Goal: Task Accomplishment & Management: Complete application form

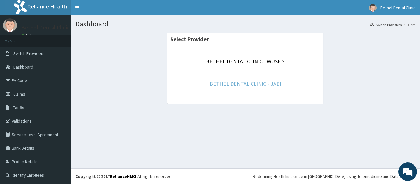
click at [268, 82] on link "BETHEL DENTAL CLINIC - JABI" at bounding box center [246, 83] width 72 height 7
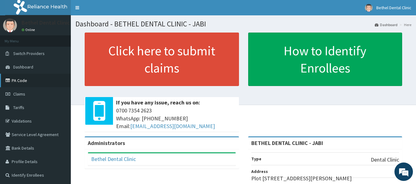
click at [24, 82] on link "PA Code" at bounding box center [35, 81] width 71 height 14
click at [26, 83] on link "PA Code" at bounding box center [35, 81] width 71 height 14
click at [32, 81] on link "PA Code" at bounding box center [35, 81] width 71 height 14
click at [33, 69] on span "Dashboard" at bounding box center [23, 67] width 20 height 6
click at [40, 55] on span "Switch Providers" at bounding box center [28, 54] width 31 height 6
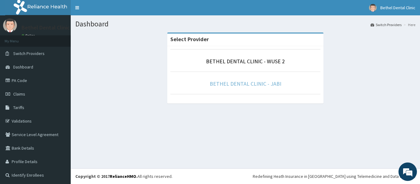
click at [248, 85] on link "BETHEL DENTAL CLINIC - JABI" at bounding box center [246, 83] width 72 height 7
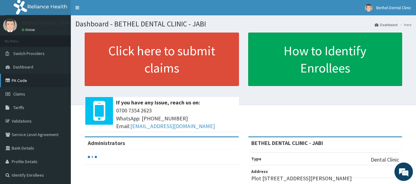
click at [17, 79] on link "PA Code" at bounding box center [35, 81] width 71 height 14
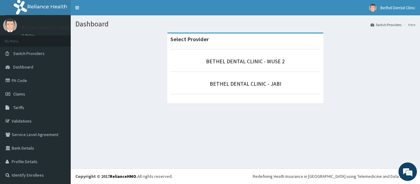
click at [254, 88] on li "BETHEL DENTAL CLINIC - JABI" at bounding box center [245, 83] width 150 height 23
click at [255, 83] on link "BETHEL DENTAL CLINIC - JABI" at bounding box center [246, 83] width 72 height 7
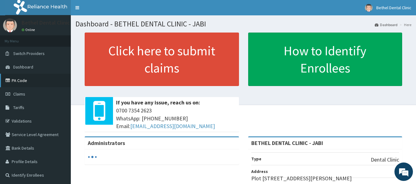
click at [15, 77] on link "PA Code" at bounding box center [35, 81] width 71 height 14
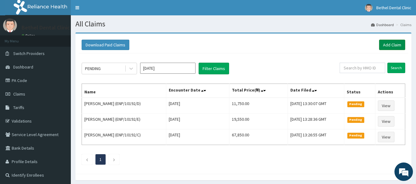
click at [389, 45] on link "Add Claim" at bounding box center [392, 45] width 26 height 10
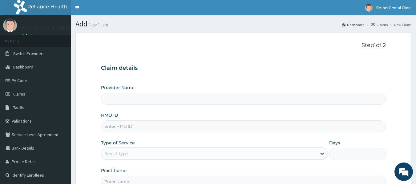
type input "BETHEL DENTAL CLINIC - JABI"
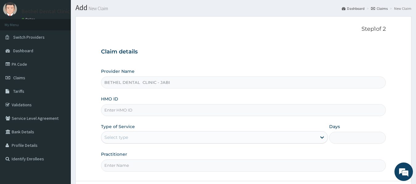
scroll to position [31, 0]
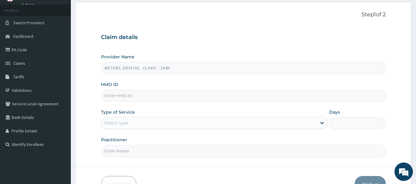
click at [179, 97] on input "HMO ID" at bounding box center [243, 96] width 285 height 12
type input "PRS/10372/E"
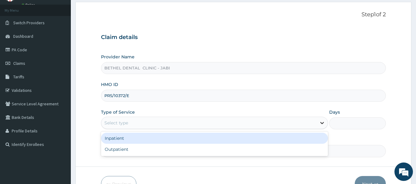
click at [321, 123] on icon at bounding box center [322, 123] width 4 height 2
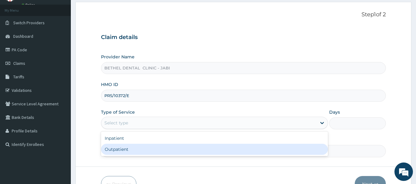
click at [276, 148] on div "Outpatient" at bounding box center [214, 149] width 227 height 11
type input "1"
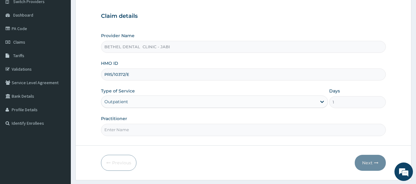
scroll to position [69, 0]
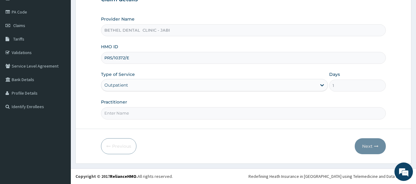
click at [218, 115] on input "Practitioner" at bounding box center [243, 113] width 285 height 12
type input "DR [PERSON_NAME]"
click at [373, 147] on button "Next" at bounding box center [369, 146] width 31 height 16
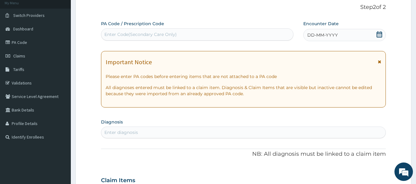
scroll to position [0, 0]
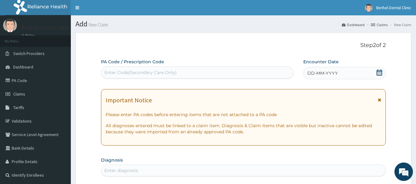
click at [281, 75] on div "Enter Code(Secondary Care Only)" at bounding box center [197, 73] width 192 height 10
paste input "PA/E114EF"
type input "PA/E114EF"
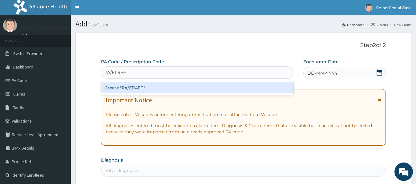
click at [269, 84] on div "Create "PA/E114EF"" at bounding box center [197, 87] width 193 height 11
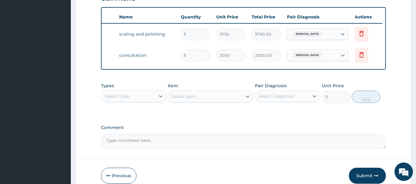
scroll to position [256, 0]
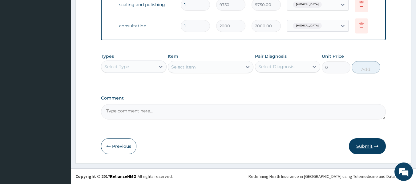
click at [371, 147] on button "Submit" at bounding box center [367, 146] width 37 height 16
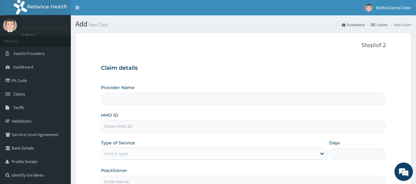
scroll to position [69, 0]
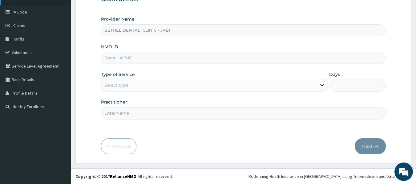
type input "BETHEL DENTAL CLINIC - JABI"
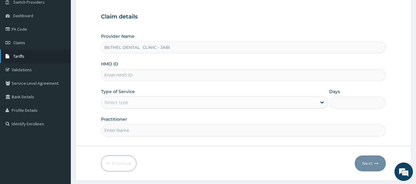
scroll to position [38, 0]
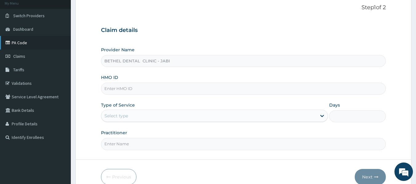
click at [31, 42] on link "PA Code" at bounding box center [35, 43] width 71 height 14
